Goal: Check status: Check status

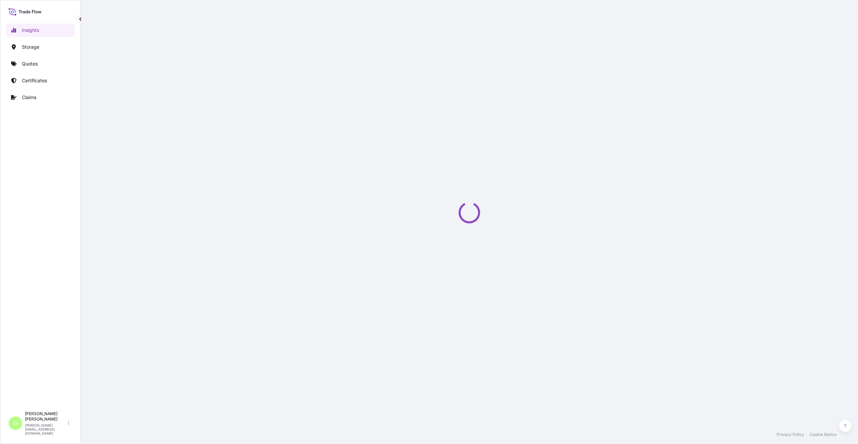
select select "2025"
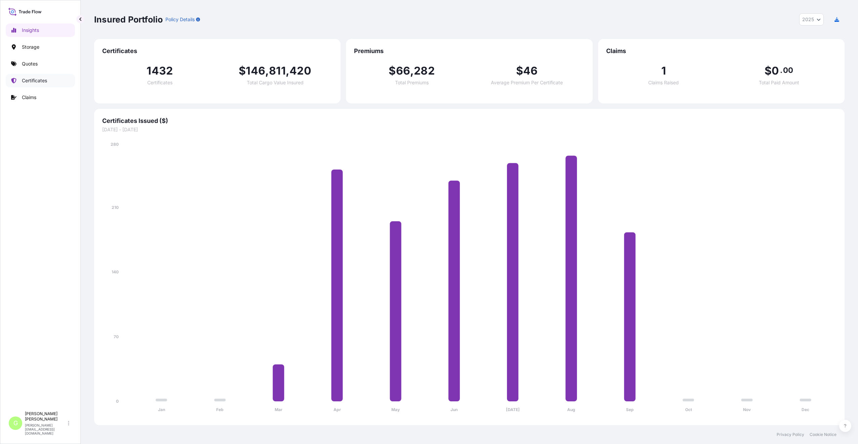
click at [27, 77] on link "Certificates" at bounding box center [40, 80] width 69 height 13
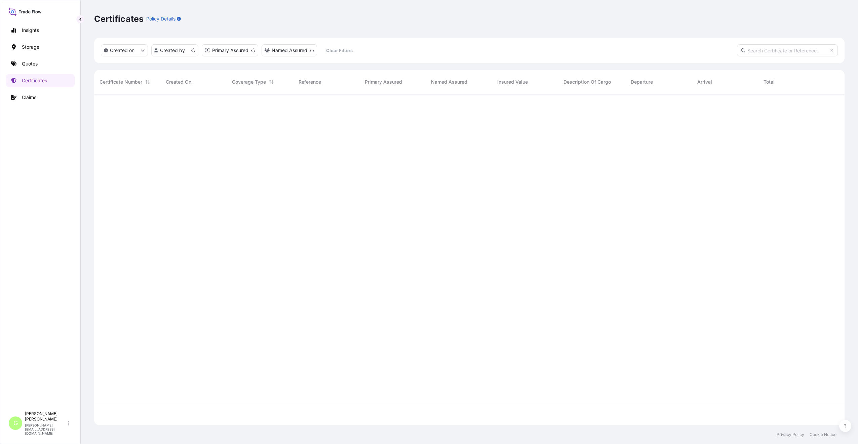
scroll to position [330, 745]
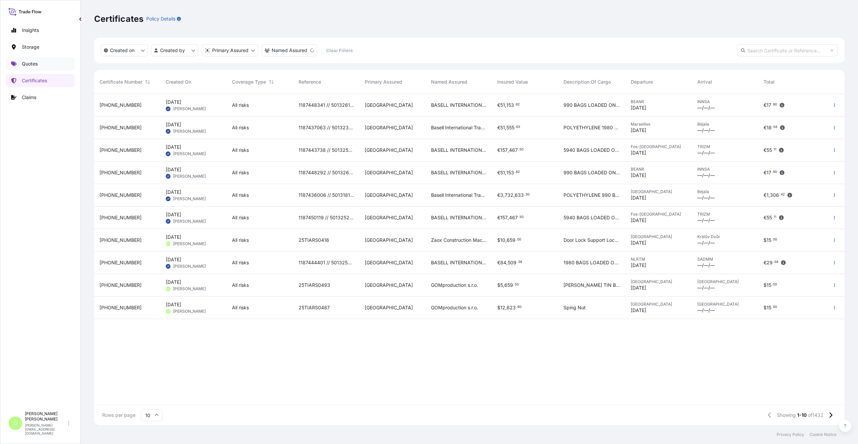
click at [30, 62] on p "Quotes" at bounding box center [30, 64] width 16 height 7
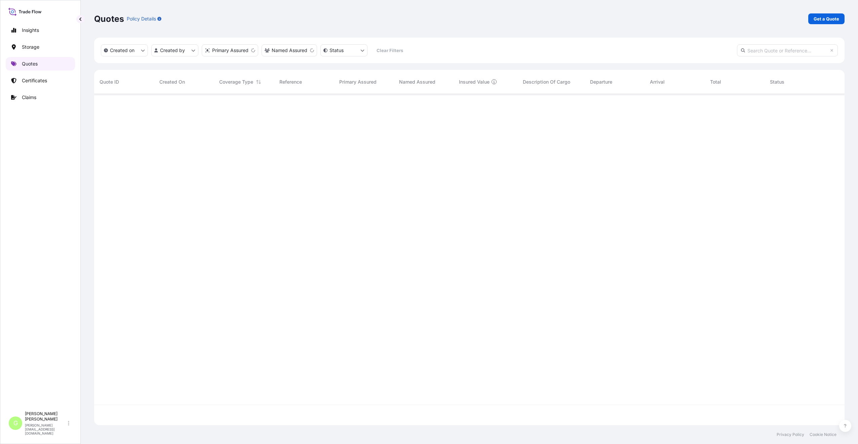
scroll to position [330, 745]
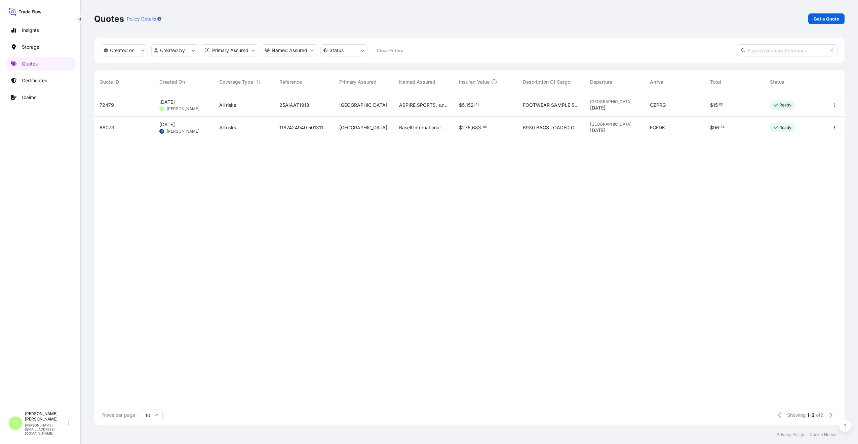
click at [783, 105] on p "Ready" at bounding box center [785, 105] width 12 height 5
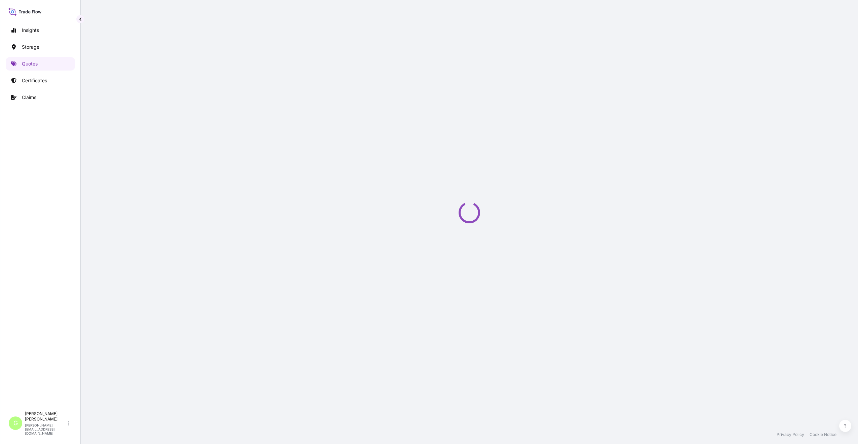
select select "Air"
select select "Road / Inland"
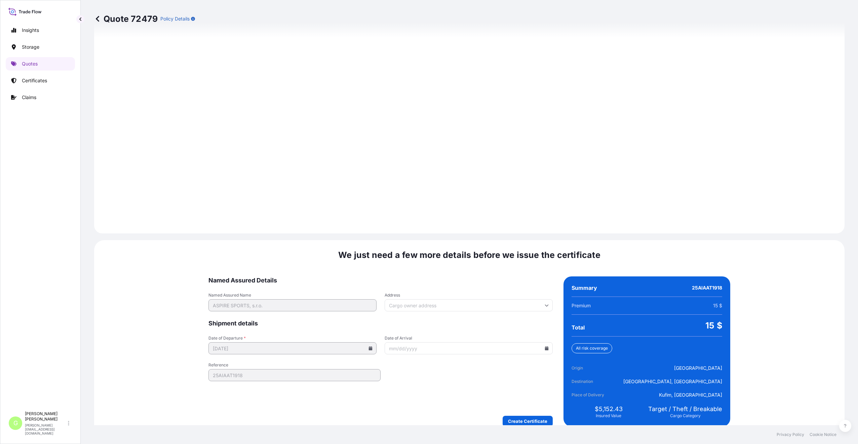
scroll to position [836, 0]
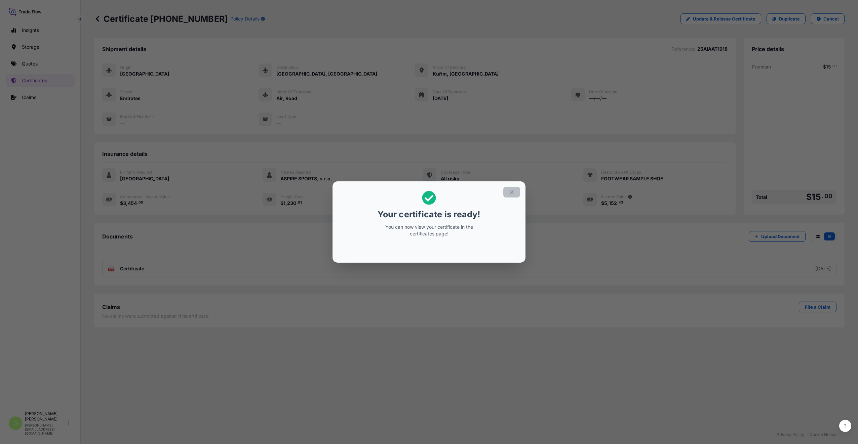
click at [507, 191] on button "button" at bounding box center [511, 192] width 17 height 11
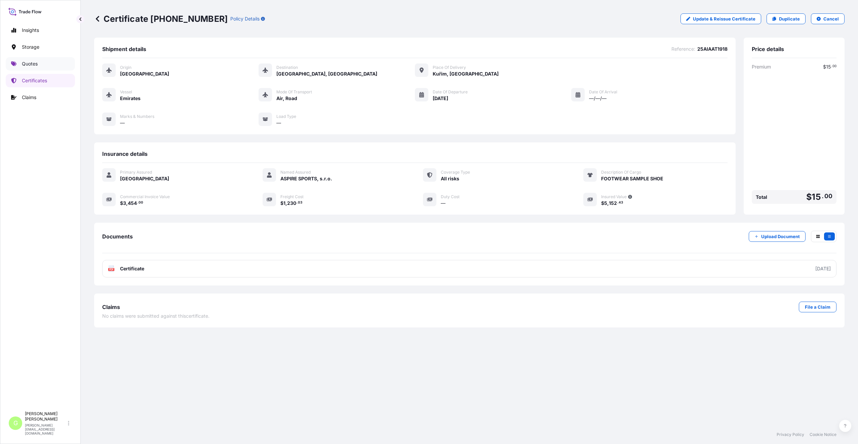
click at [29, 66] on p "Quotes" at bounding box center [30, 64] width 16 height 7
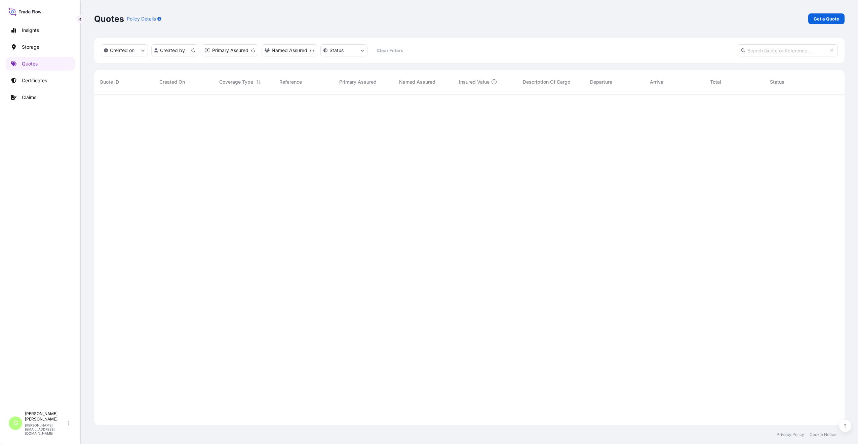
scroll to position [330, 745]
